Goal: Information Seeking & Learning: Learn about a topic

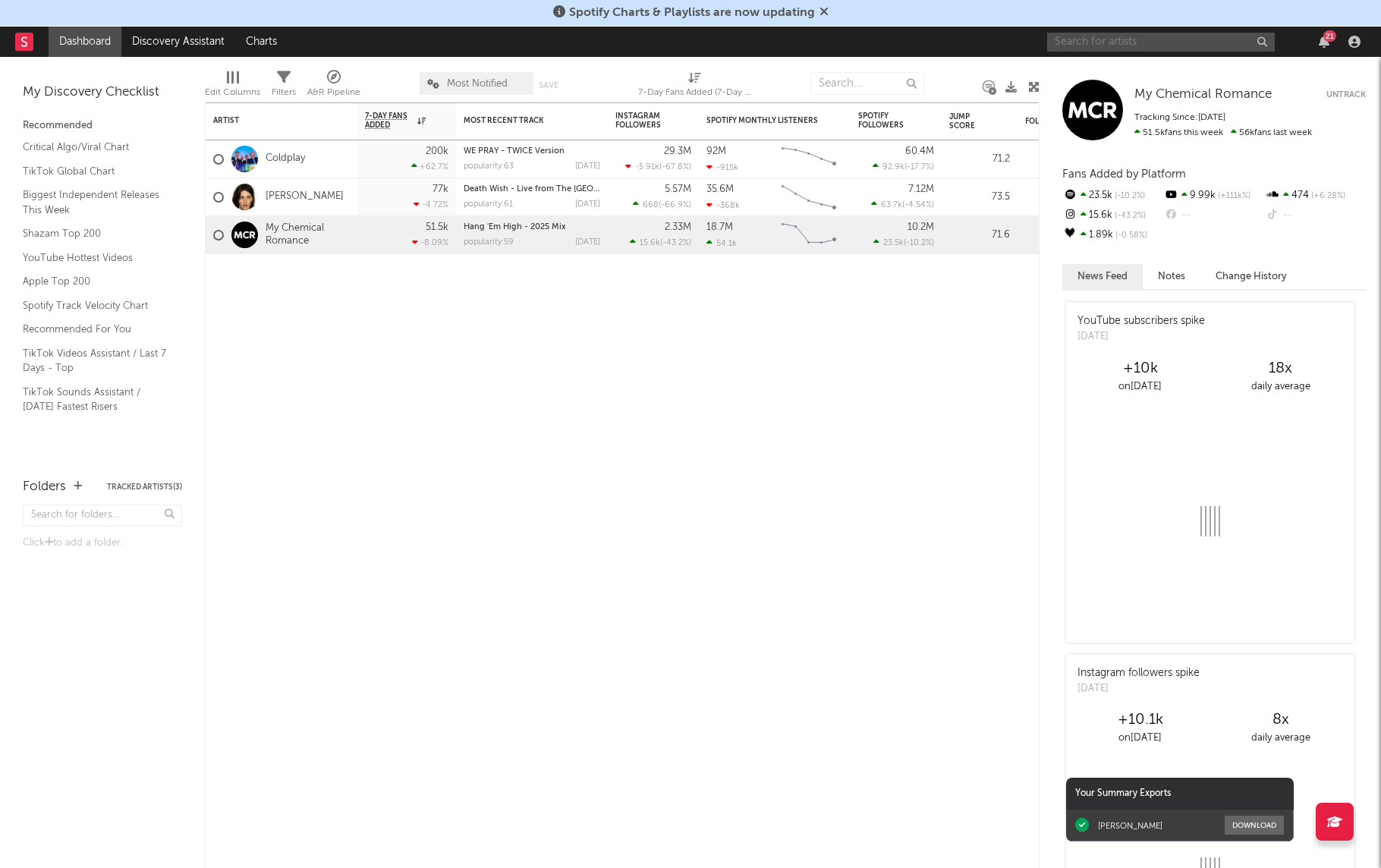
click at [1162, 47] on input "text" at bounding box center [1161, 42] width 227 height 19
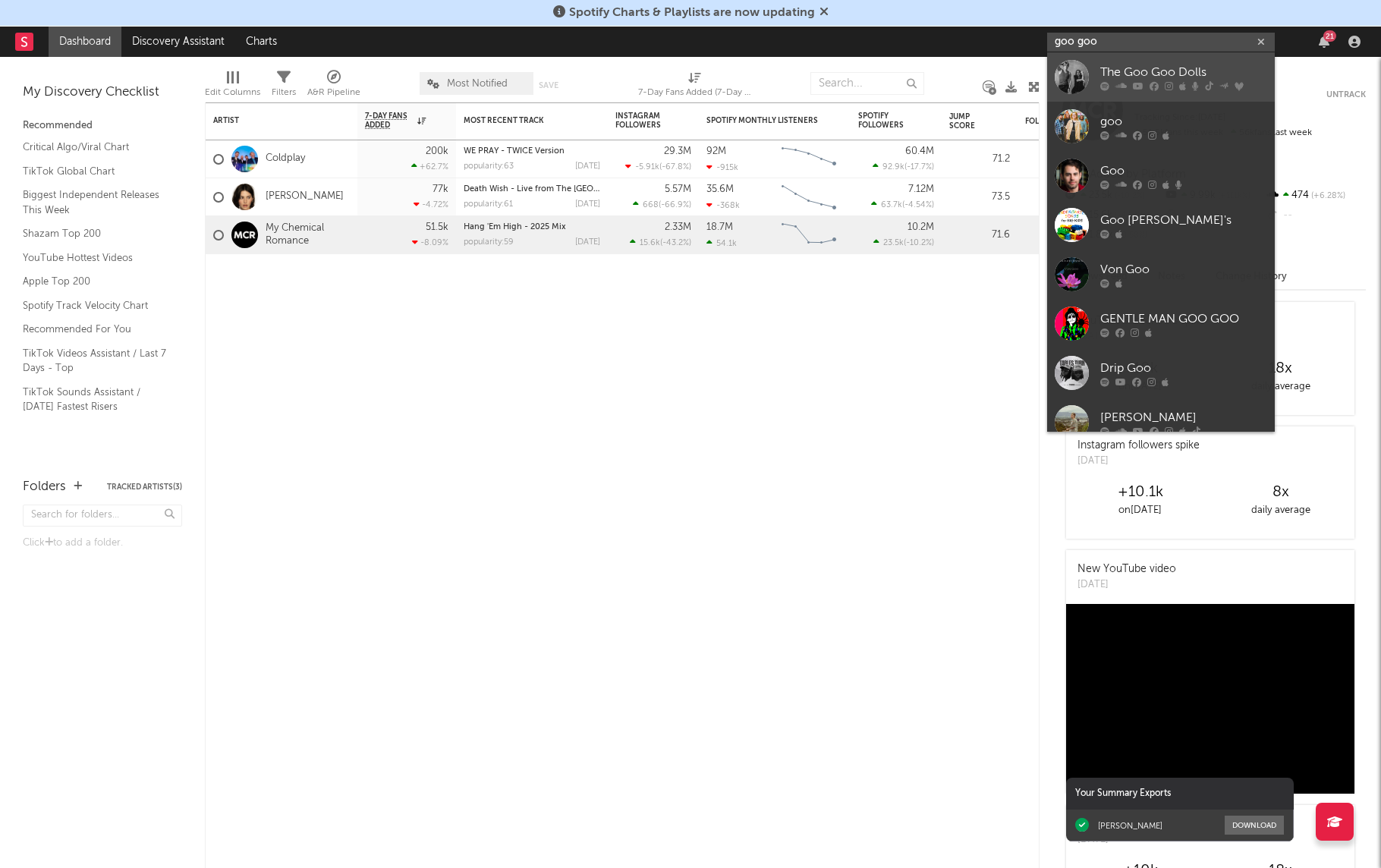
type input "goo goo"
click at [1139, 76] on div "The Goo Goo Dolls" at bounding box center [1183, 73] width 167 height 19
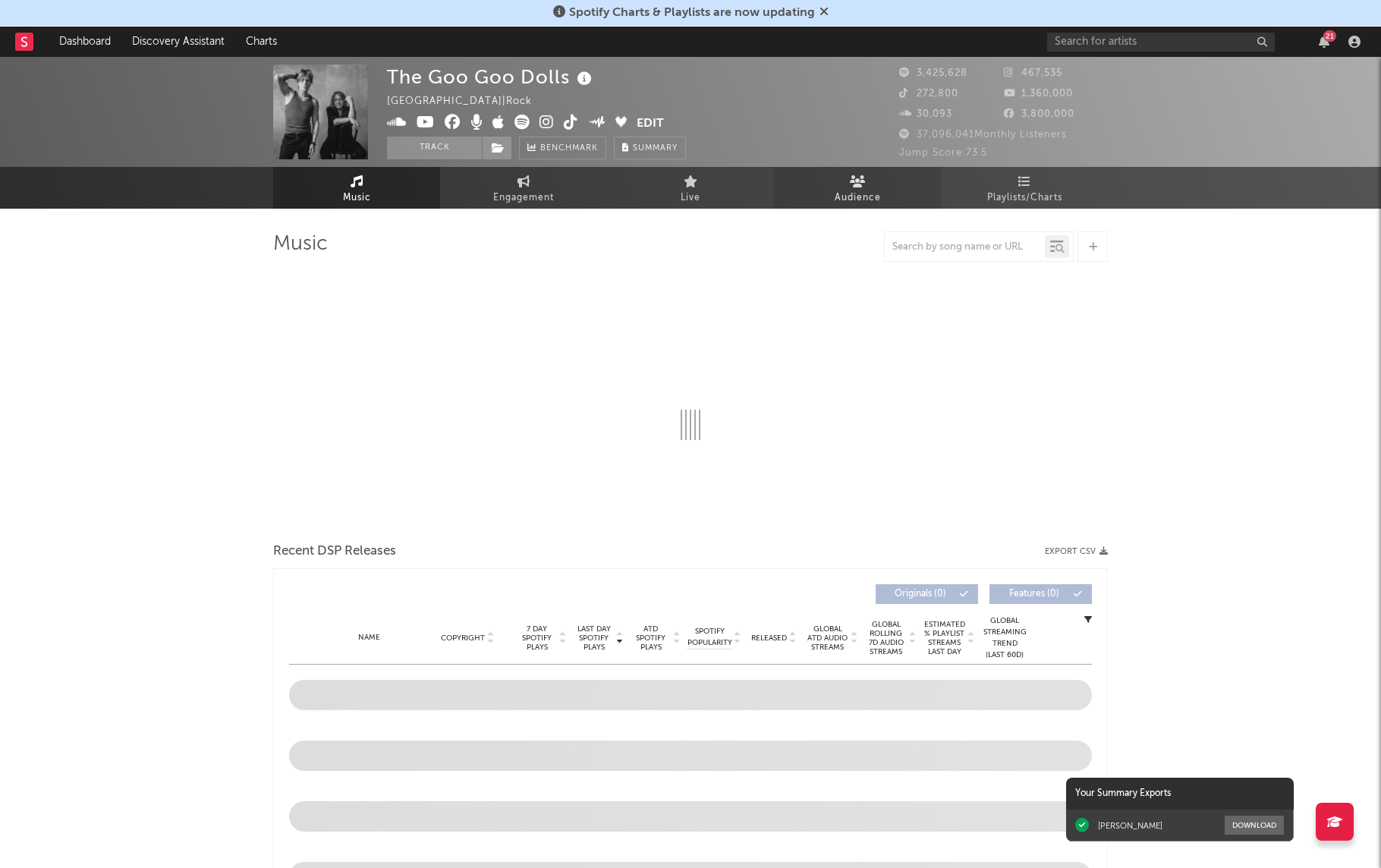
select select "6m"
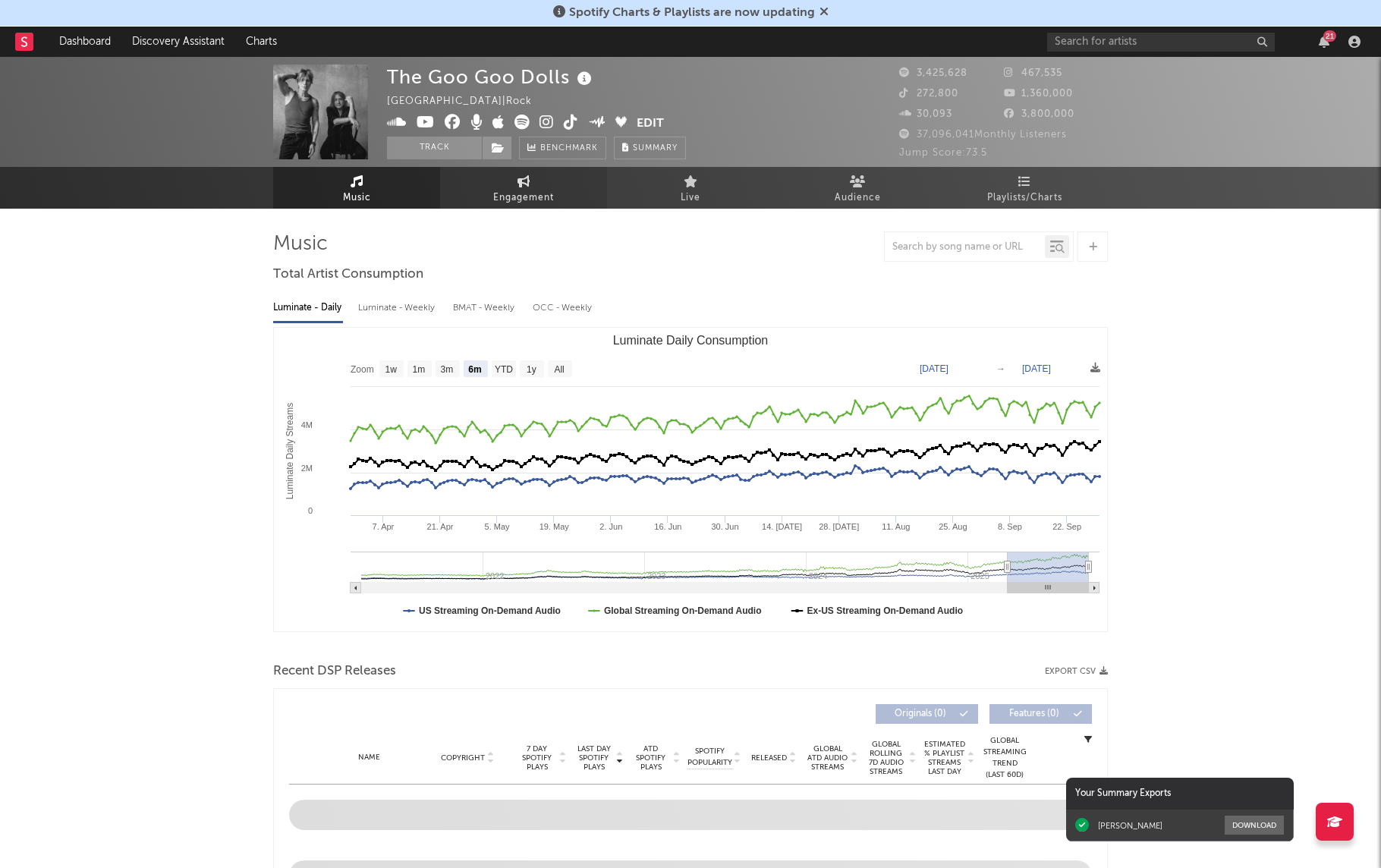
click at [549, 186] on link "Engagement" at bounding box center [523, 187] width 167 height 42
select select "1w"
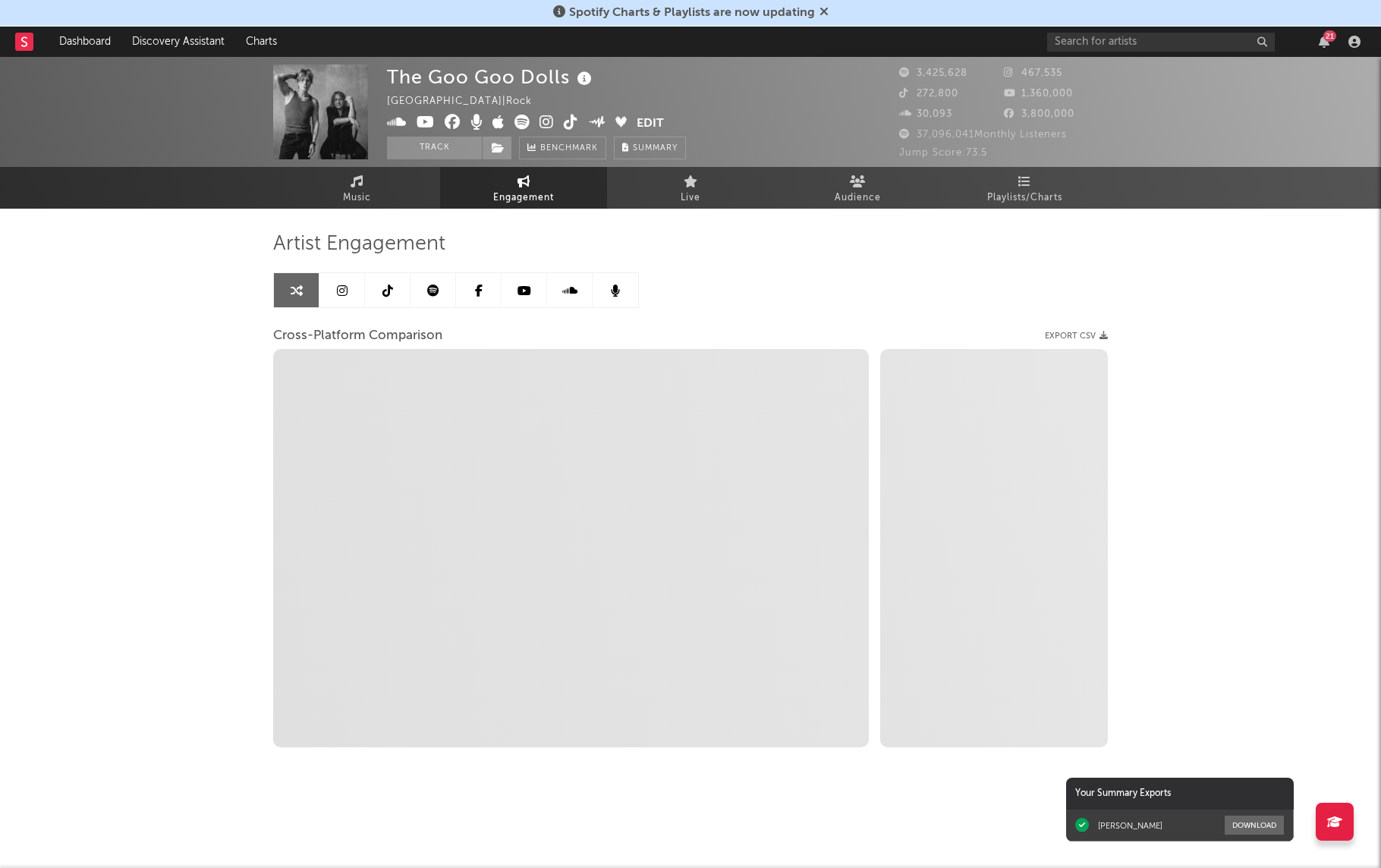
click at [378, 298] on link at bounding box center [388, 290] width 46 height 34
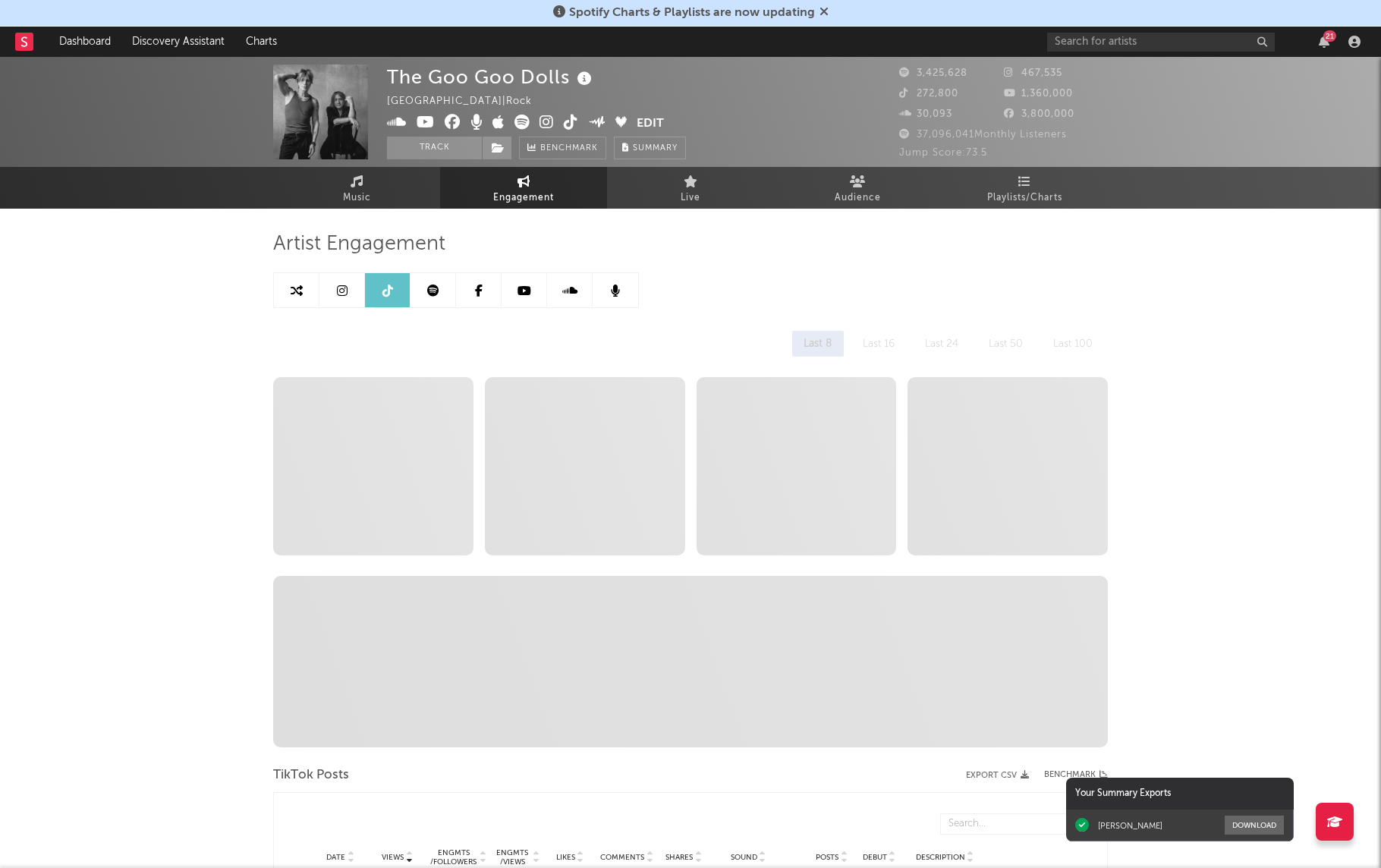
select select "6m"
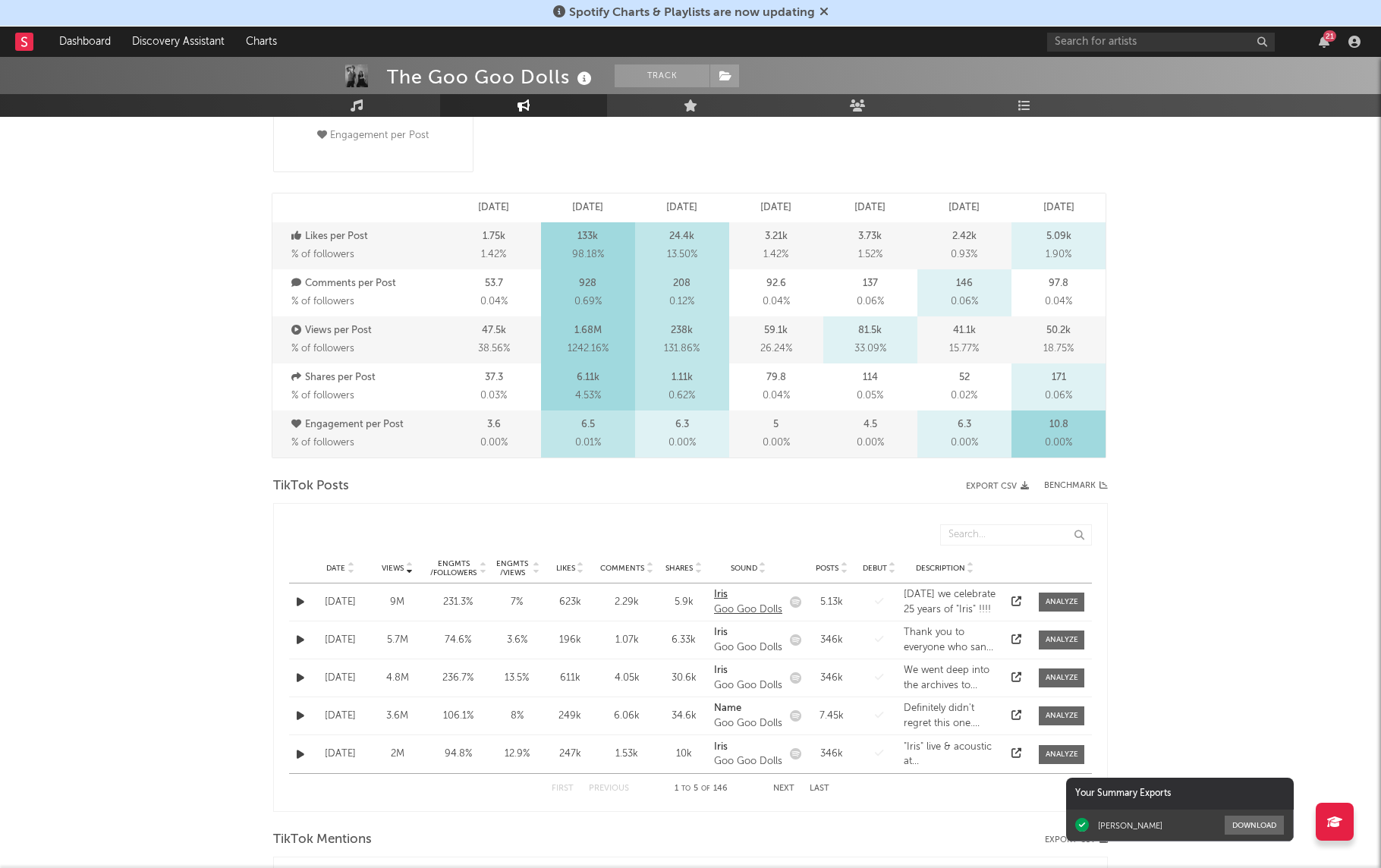
scroll to position [414, 0]
click at [742, 562] on span "Sound" at bounding box center [744, 566] width 27 height 9
click at [736, 567] on span "Sound" at bounding box center [744, 566] width 27 height 9
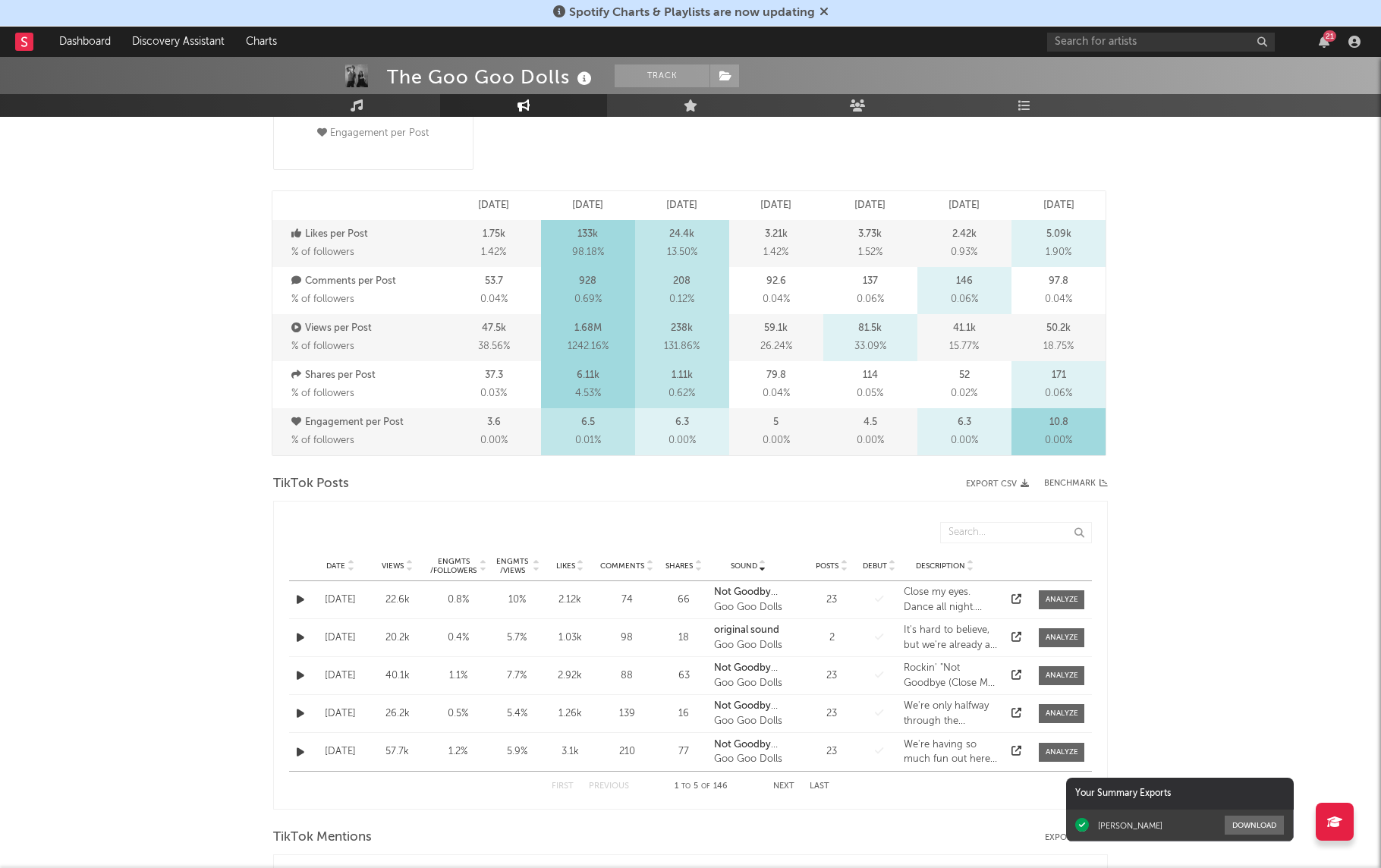
click at [740, 565] on span "Sound" at bounding box center [744, 566] width 27 height 9
click at [745, 567] on span "Sound" at bounding box center [744, 566] width 27 height 9
click at [755, 568] on span "Sound" at bounding box center [744, 566] width 27 height 9
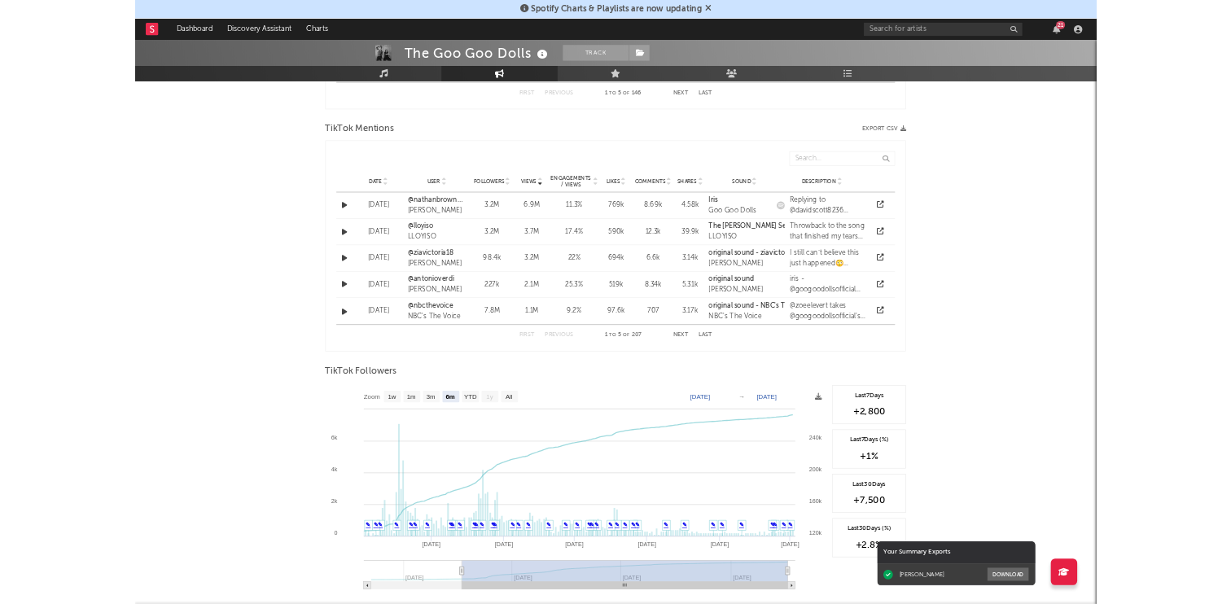
scroll to position [1626, 0]
